Goal: Check status: Check status

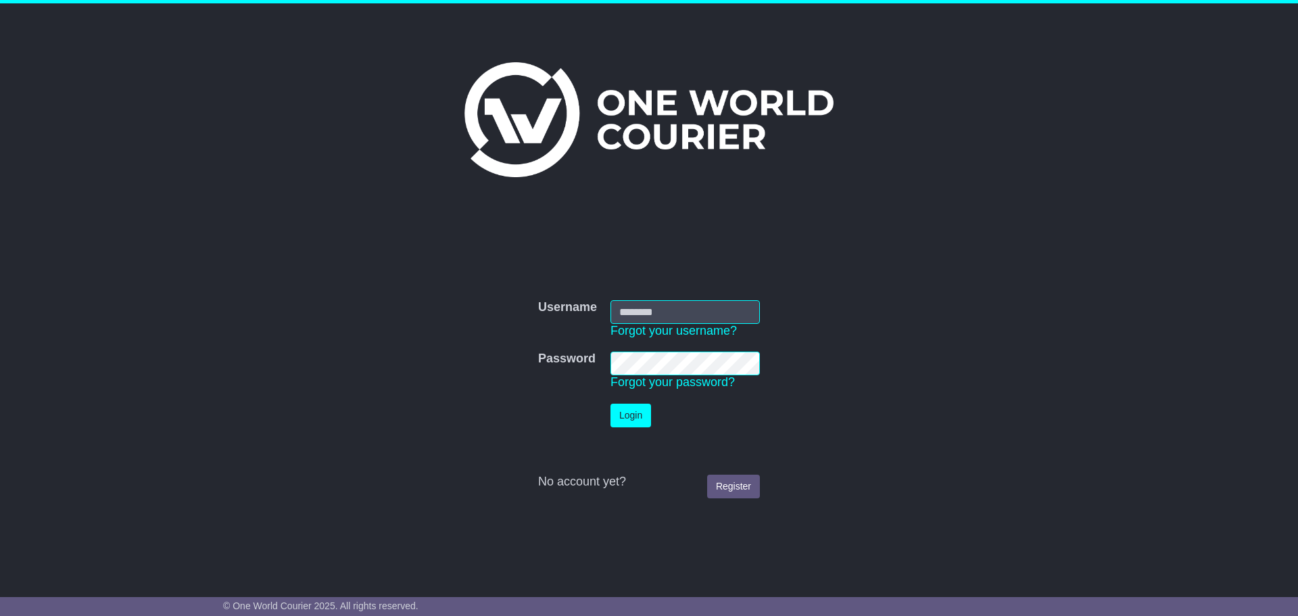
click at [627, 302] on input "Username" at bounding box center [684, 312] width 149 height 24
type input "*"
drag, startPoint x: 634, startPoint y: 311, endPoint x: 770, endPoint y: 316, distance: 136.6
click at [770, 316] on form "**********" at bounding box center [649, 399] width 679 height 212
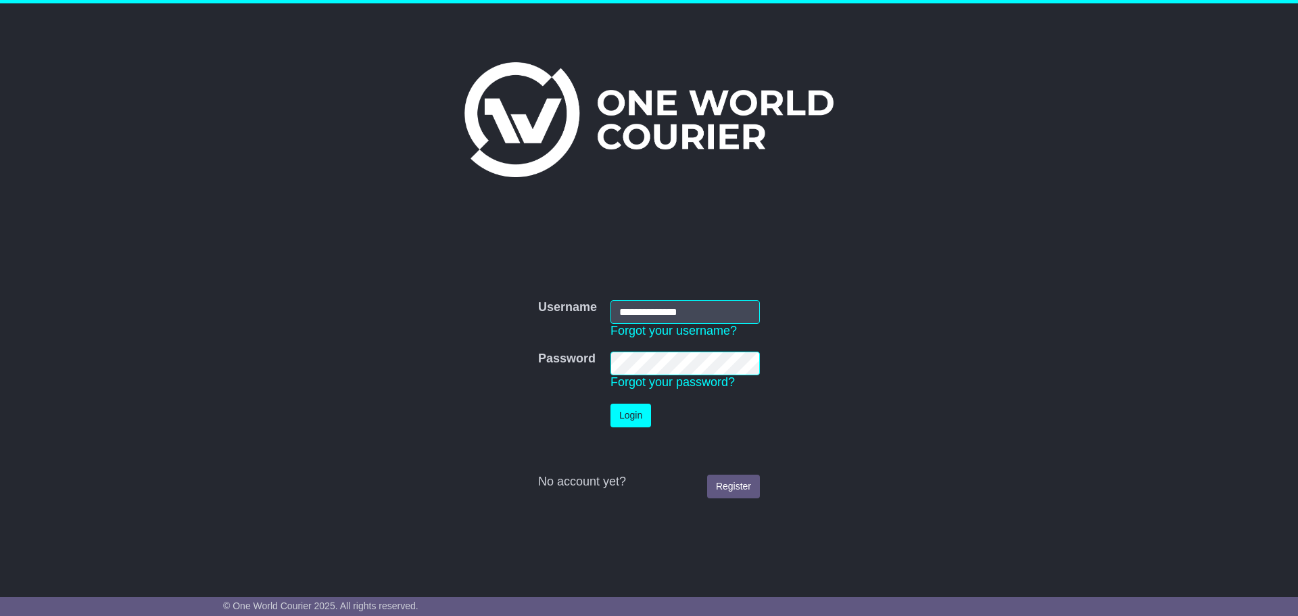
scroll to position [0, 0]
type input "*"
type input "**********"
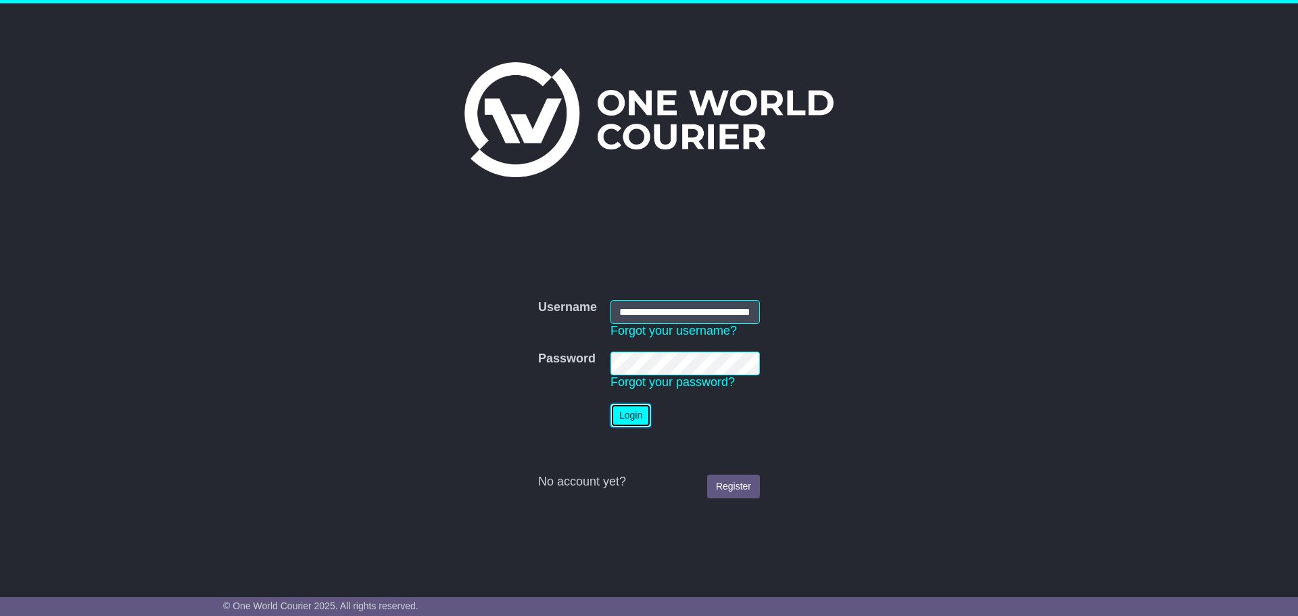
click at [631, 416] on button "Login" at bounding box center [630, 415] width 41 height 24
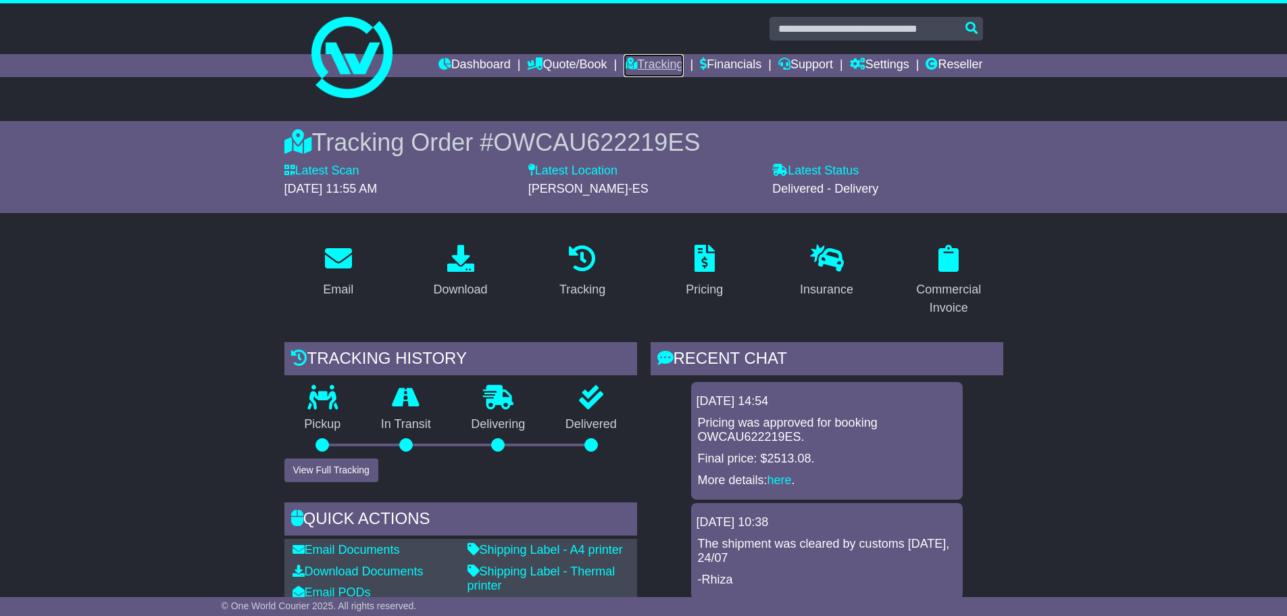
click at [645, 66] on link "Tracking" at bounding box center [653, 65] width 59 height 23
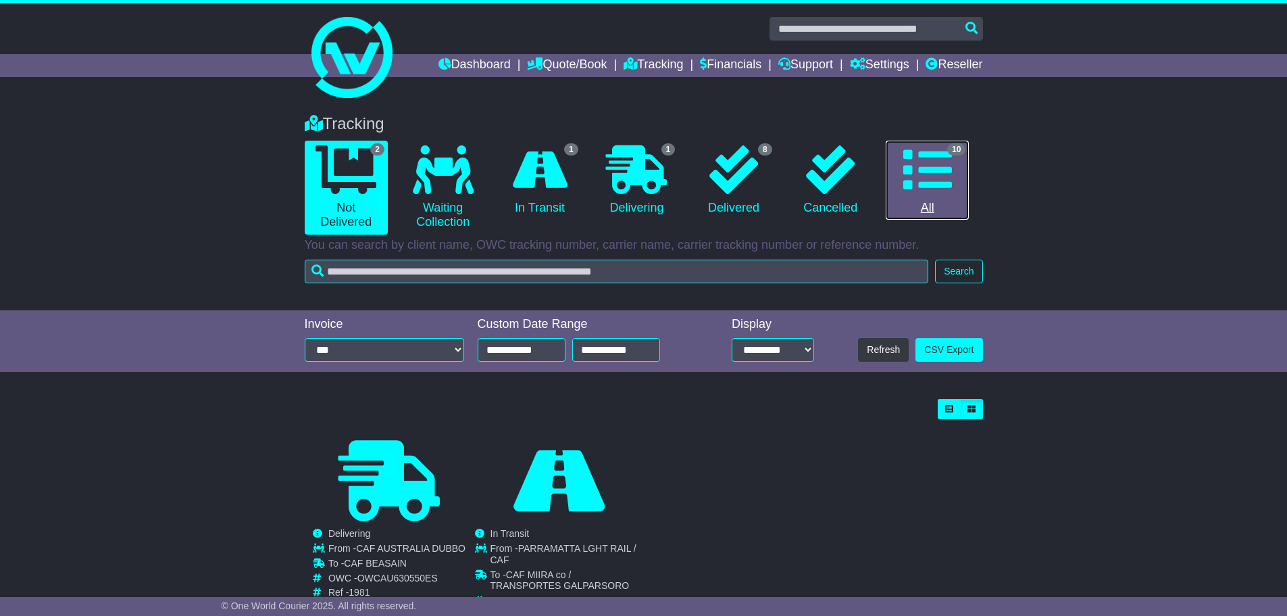
click at [936, 172] on icon at bounding box center [928, 169] width 49 height 49
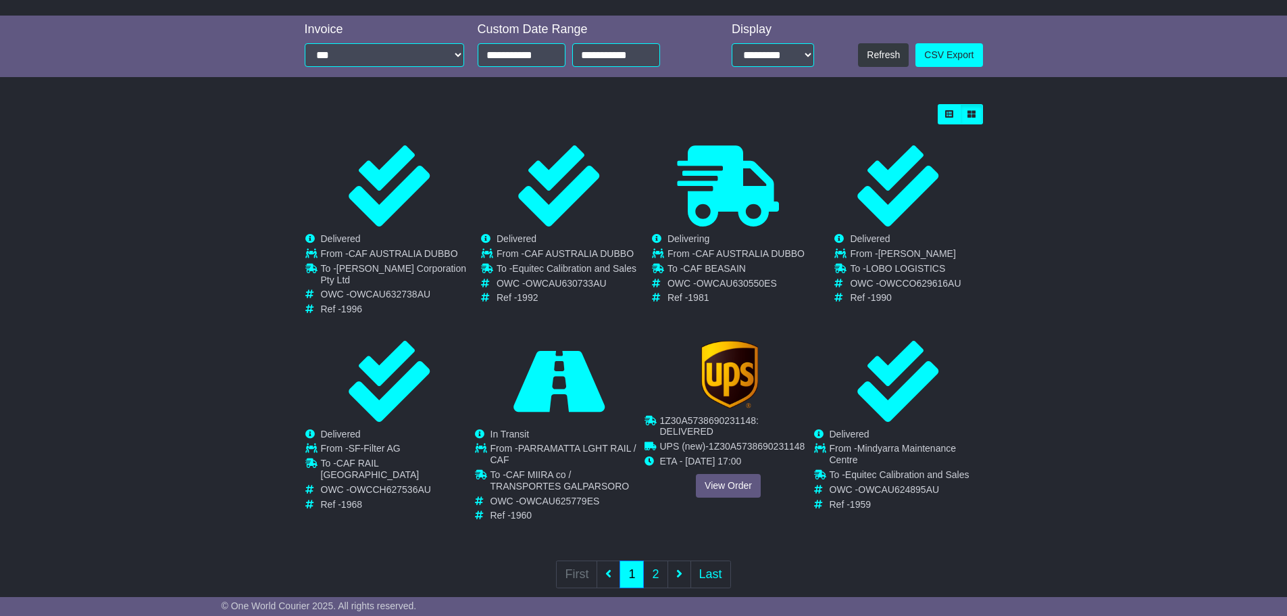
scroll to position [307, 0]
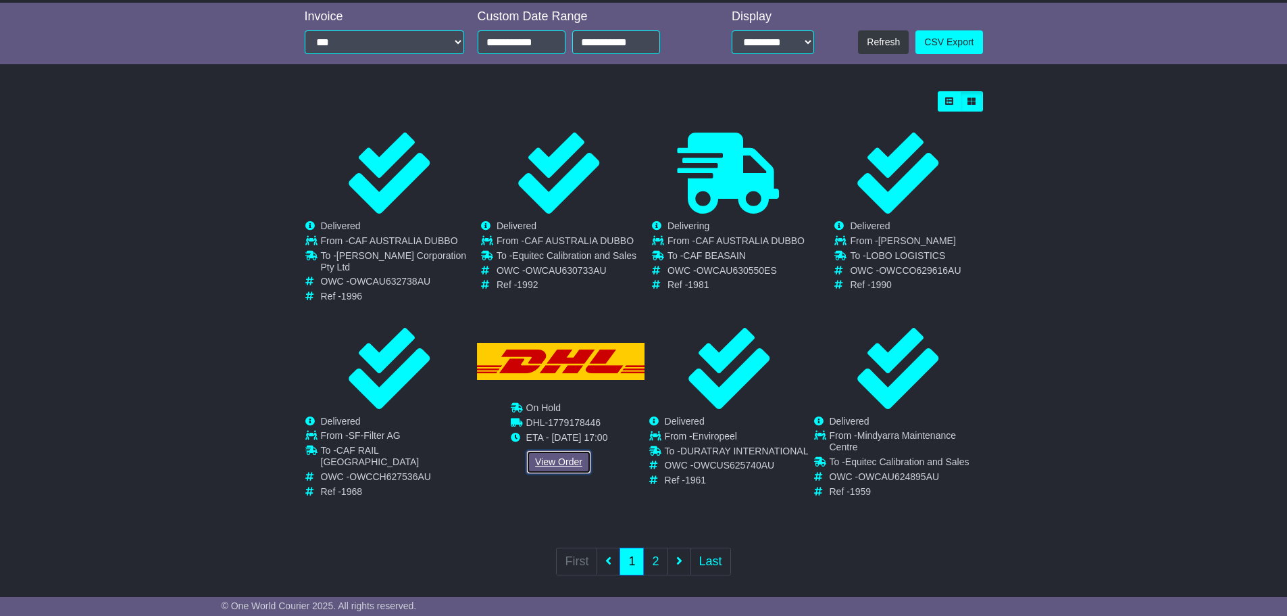
click at [549, 450] on link "View Order" at bounding box center [558, 462] width 65 height 24
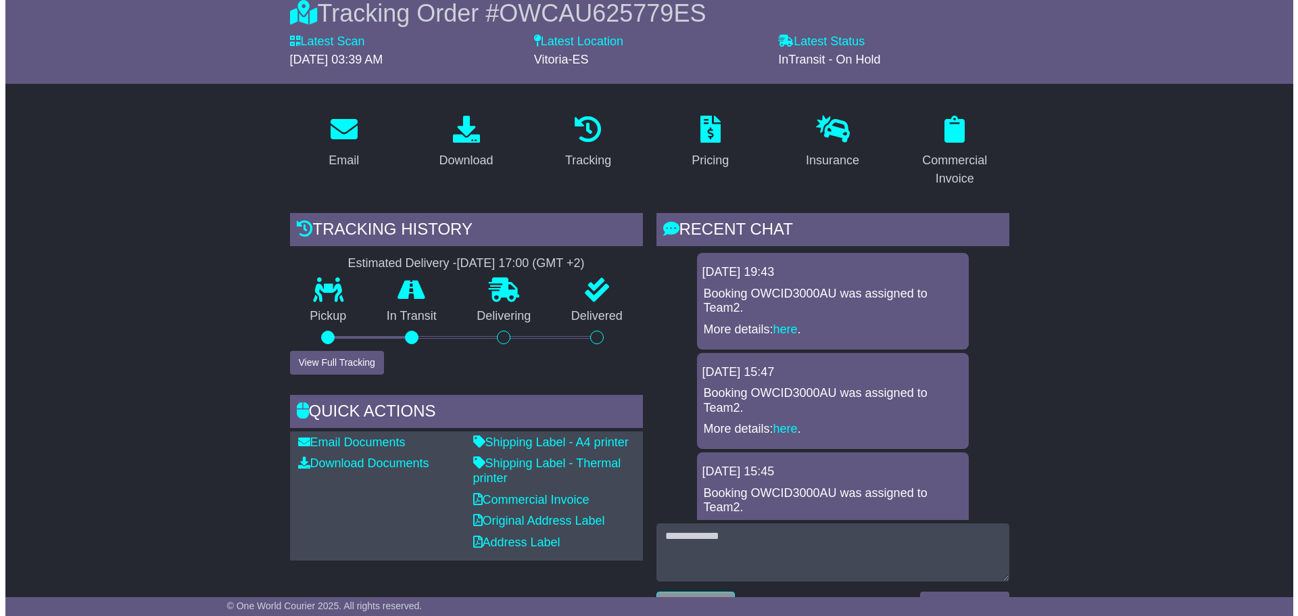
scroll to position [135, 0]
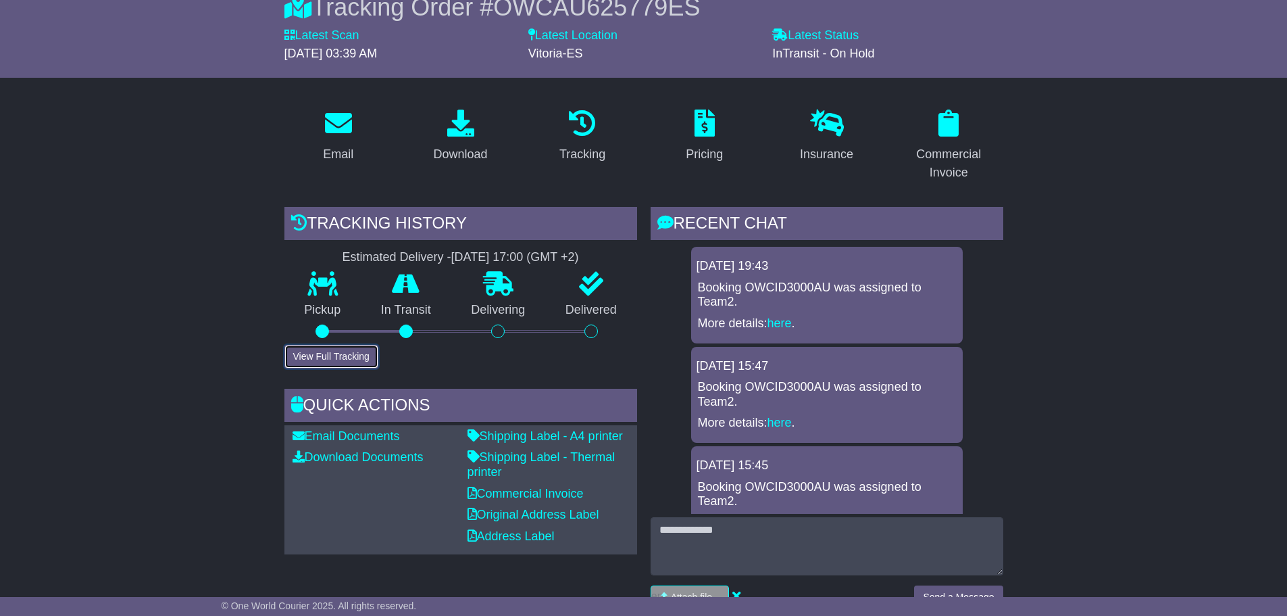
click at [340, 353] on button "View Full Tracking" at bounding box center [332, 357] width 94 height 24
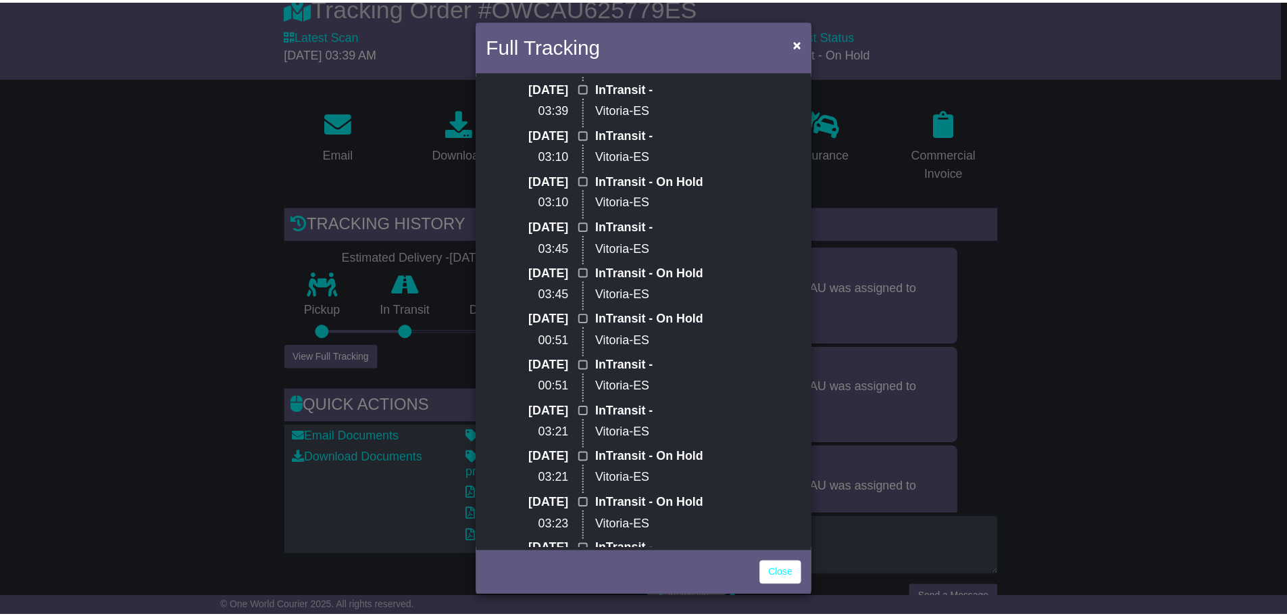
scroll to position [0, 0]
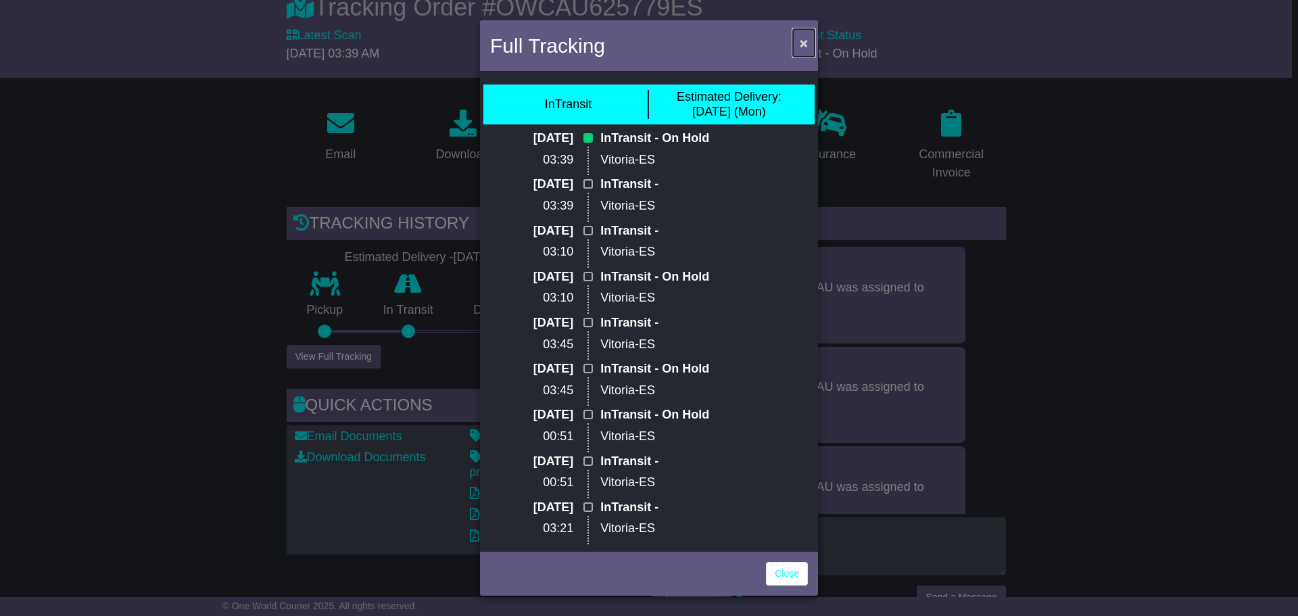
click at [804, 41] on span "×" at bounding box center [803, 43] width 8 height 16
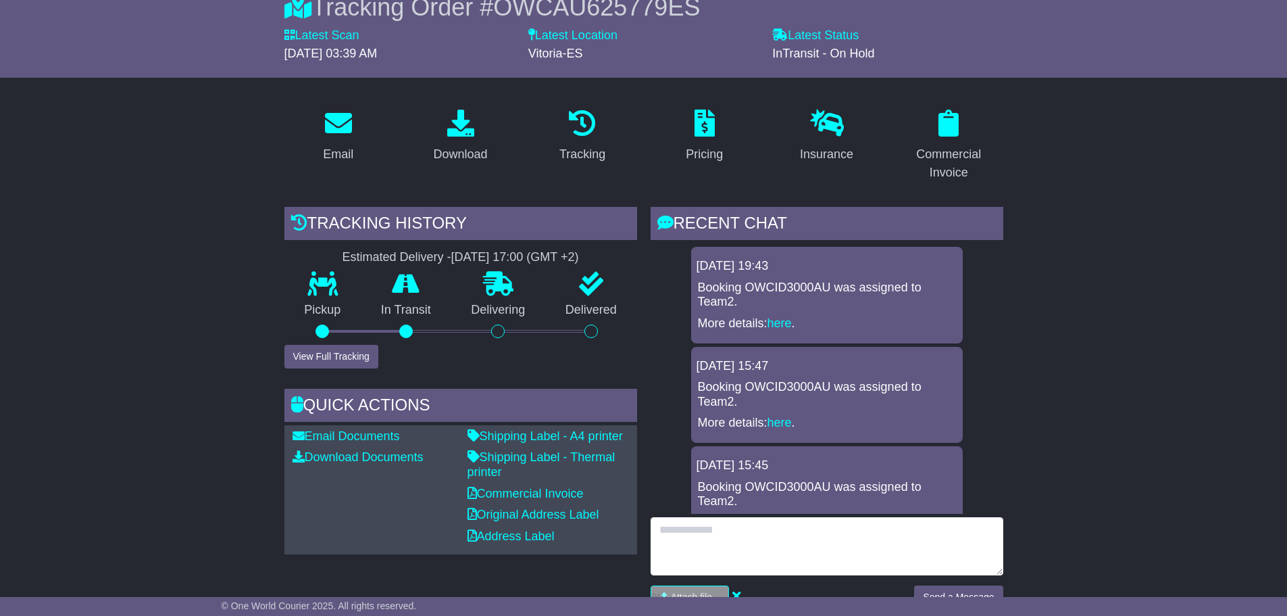
click at [680, 531] on textarea at bounding box center [827, 546] width 353 height 58
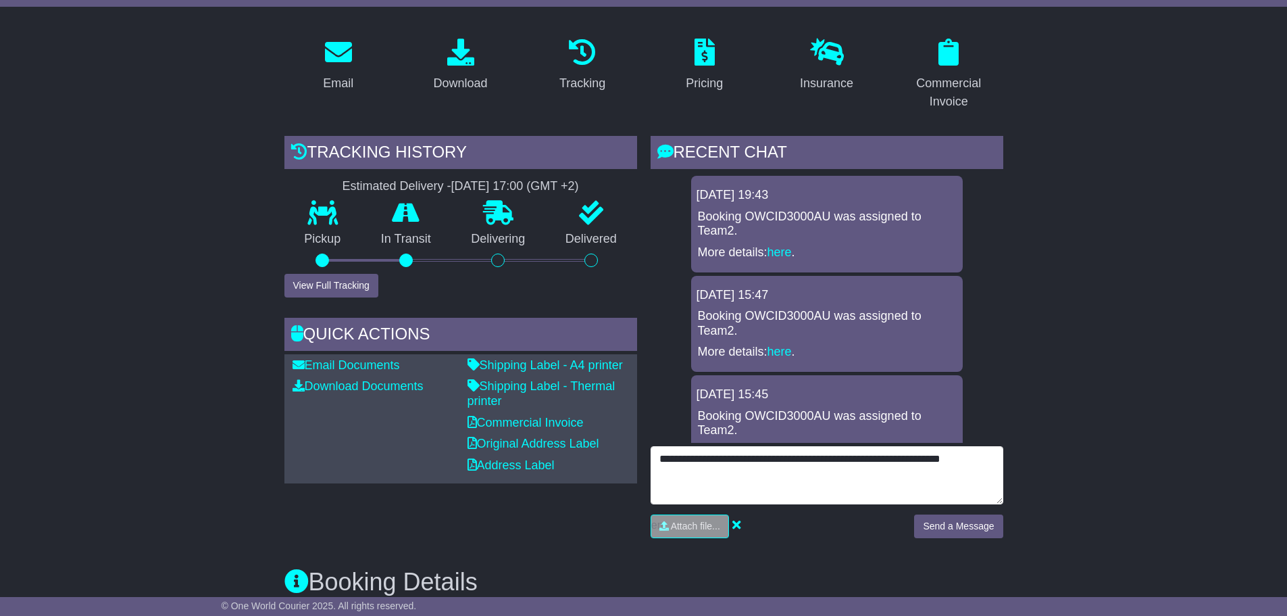
scroll to position [270, 0]
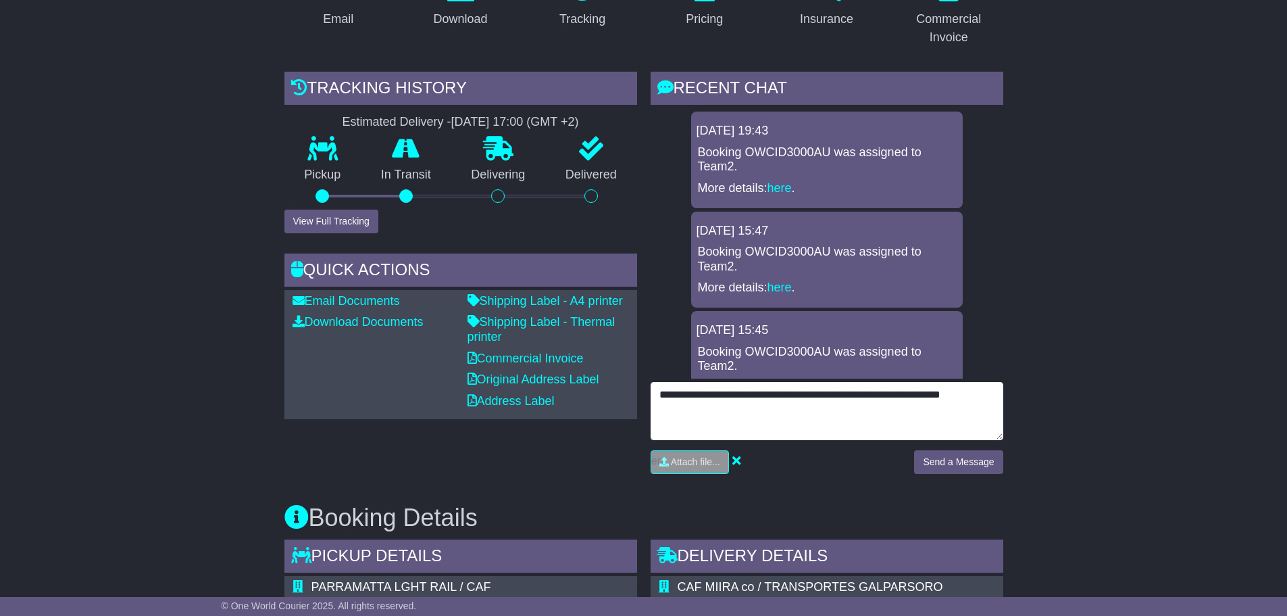
type textarea "**********"
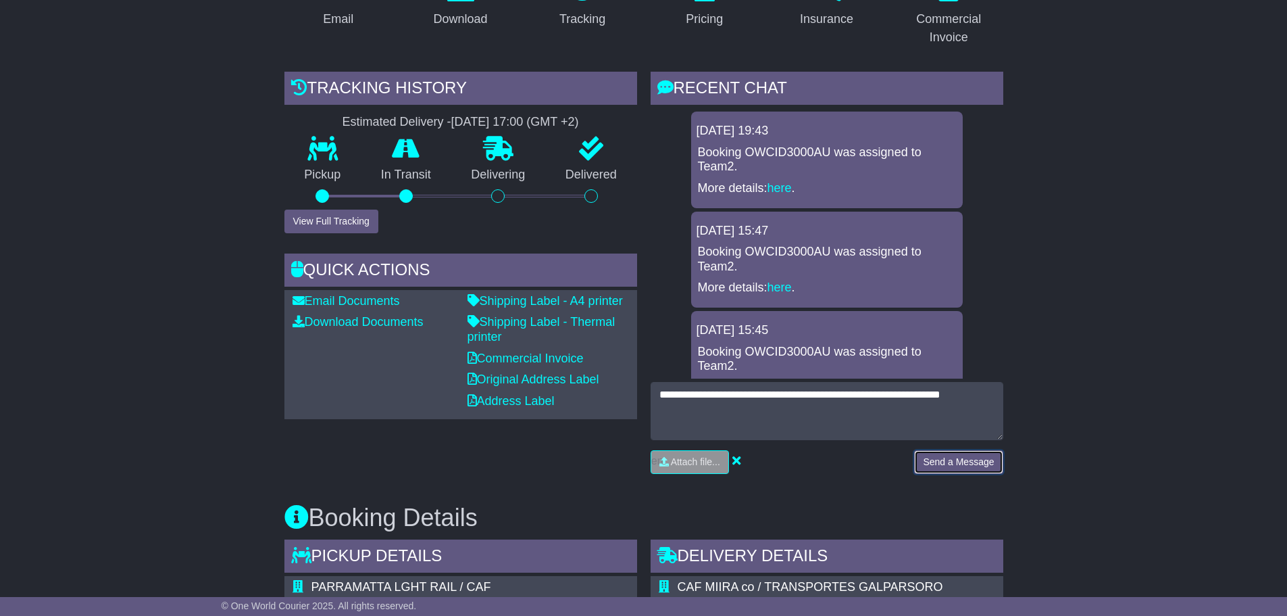
click at [953, 464] on button "Send a Message" at bounding box center [958, 462] width 89 height 24
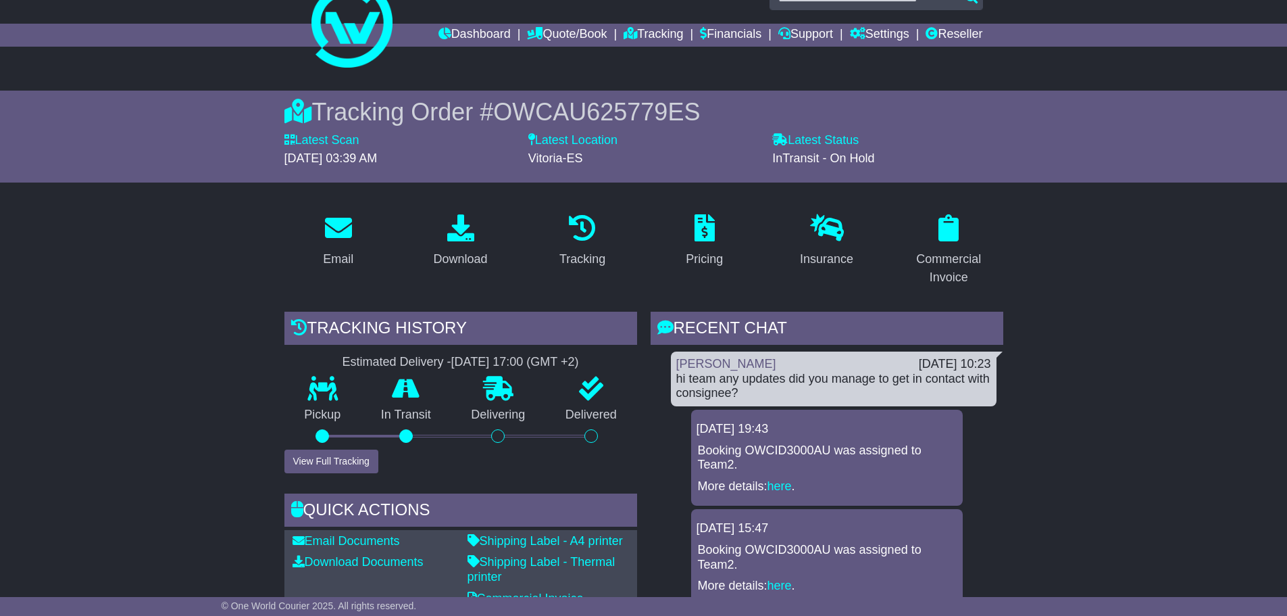
scroll to position [0, 0]
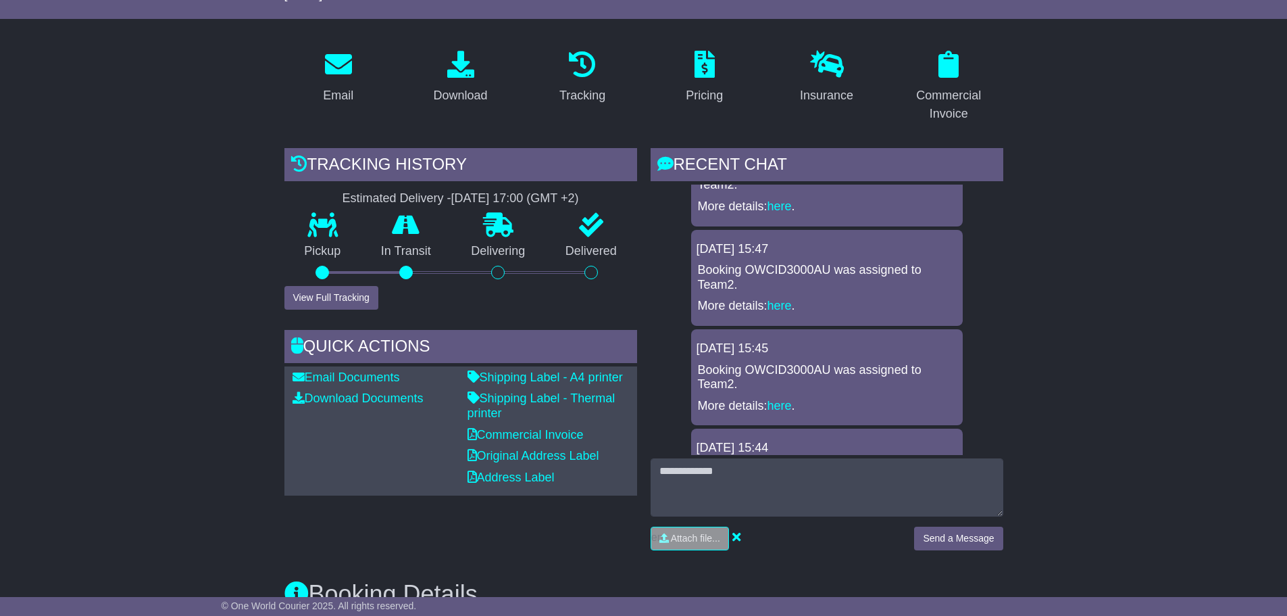
scroll to position [203, 0]
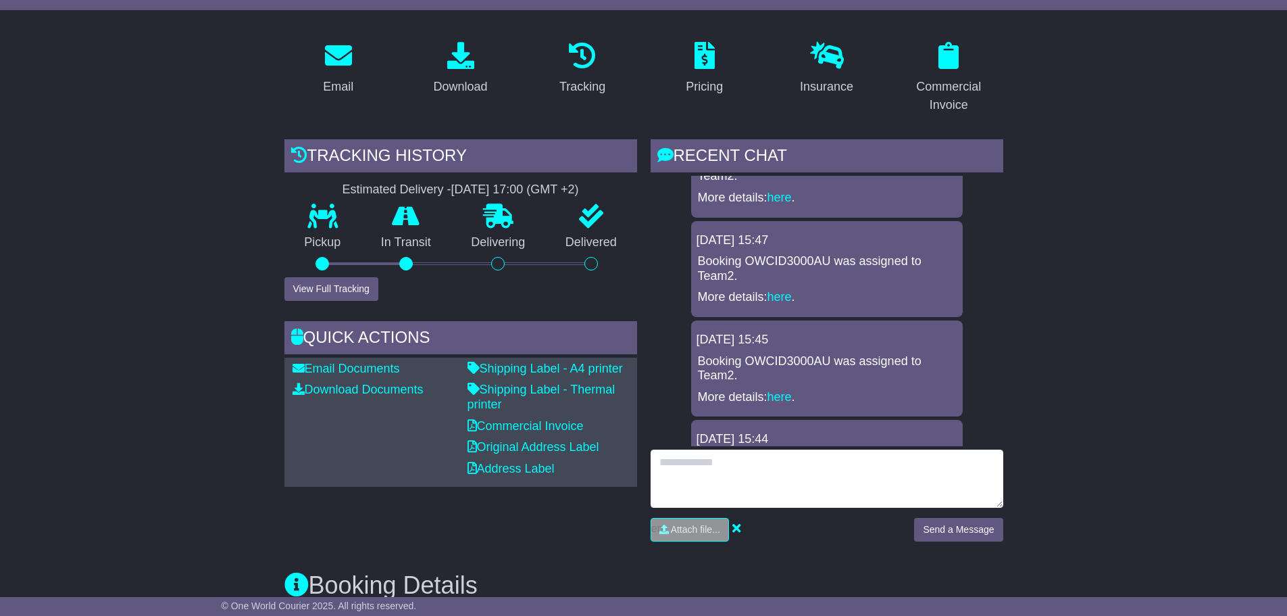
click at [728, 462] on textarea at bounding box center [827, 478] width 353 height 58
type textarea "*********"
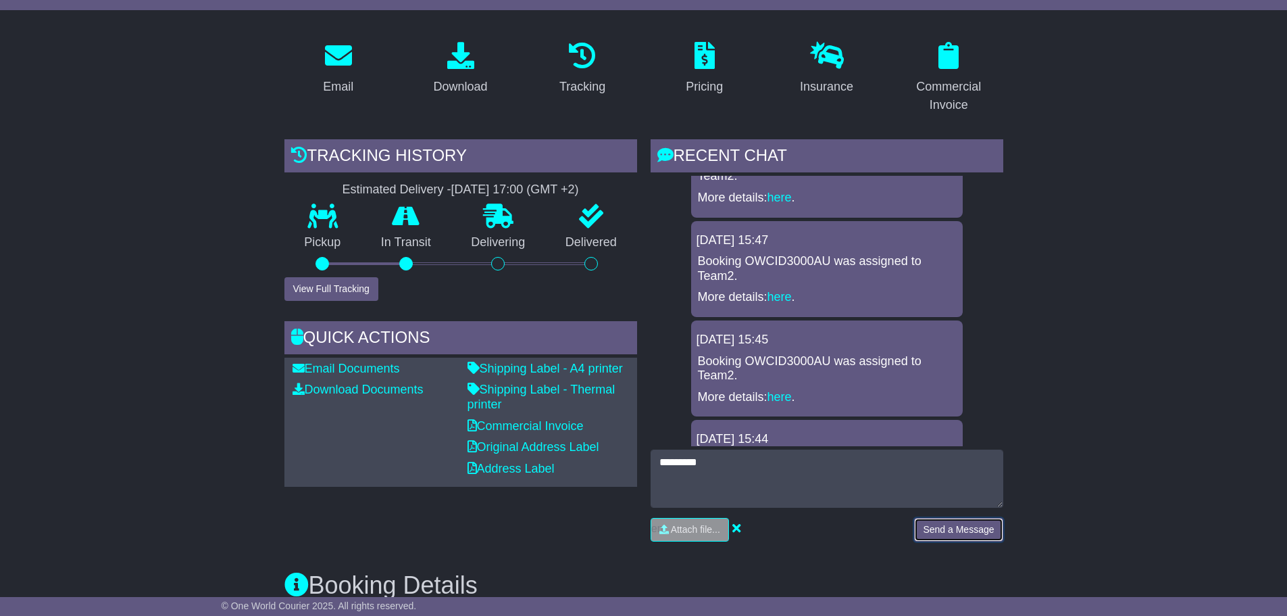
click at [947, 538] on button "Send a Message" at bounding box center [958, 530] width 89 height 24
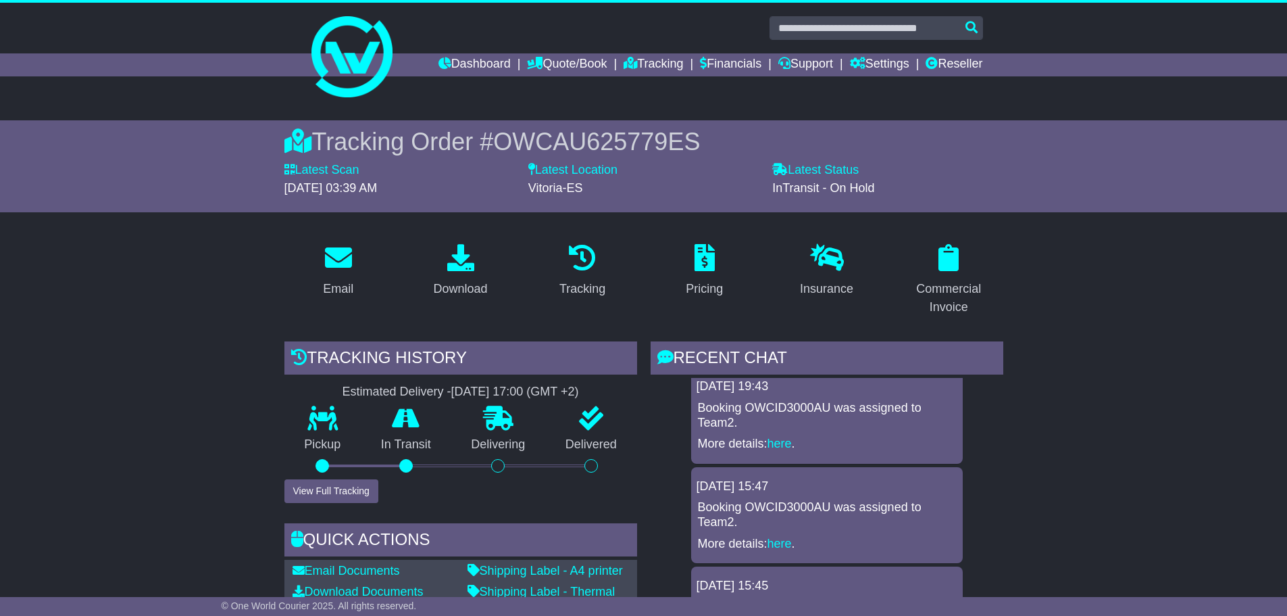
scroll to position [0, 0]
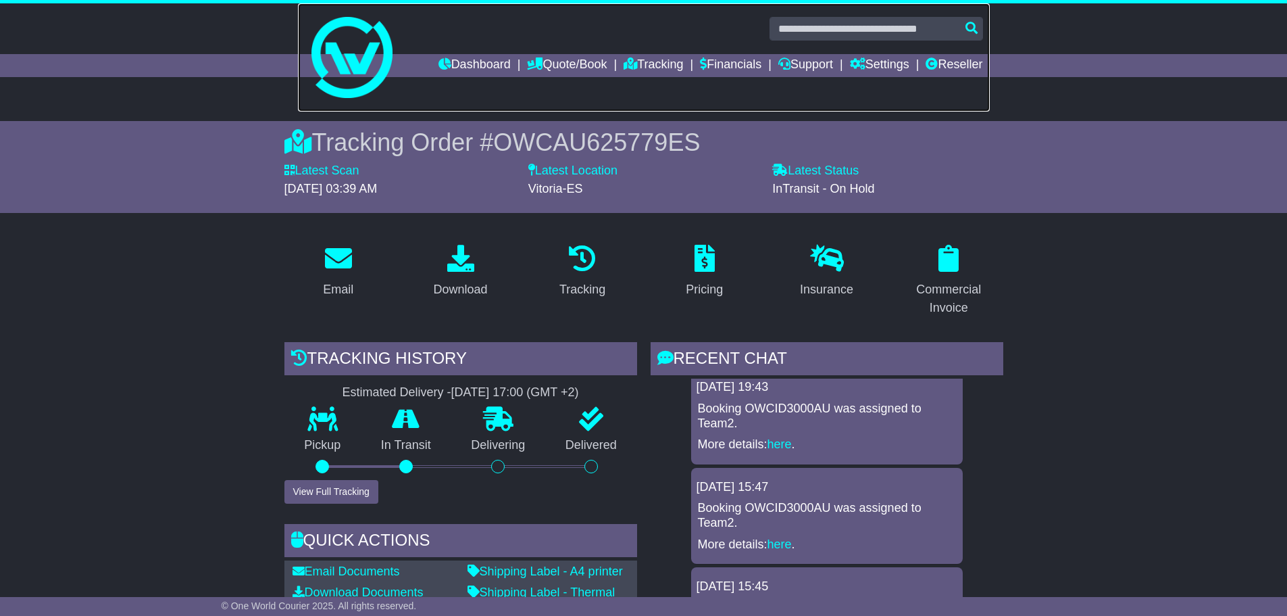
click at [335, 45] on img at bounding box center [352, 57] width 81 height 81
